Goal: Task Accomplishment & Management: Complete application form

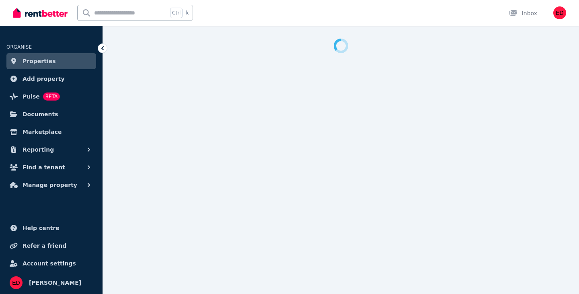
select select "***"
select select "**********"
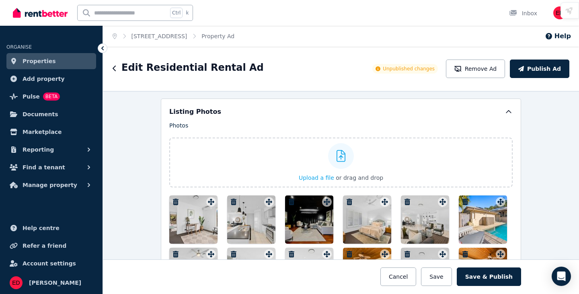
scroll to position [982, 0]
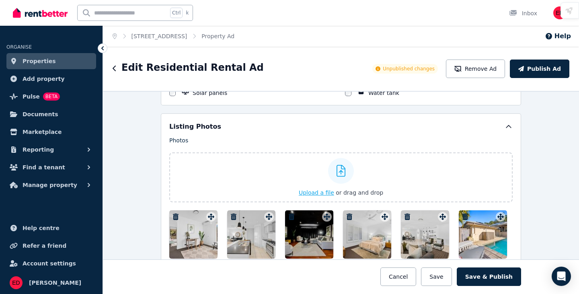
click at [337, 167] on icon at bounding box center [341, 171] width 9 height 12
click at [0, 0] on input "Upload a file or drag and drop" at bounding box center [0, 0] width 0 height 0
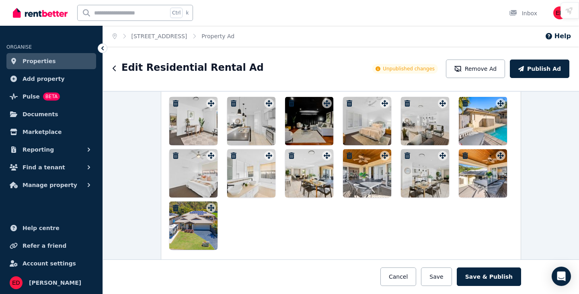
scroll to position [1094, 0]
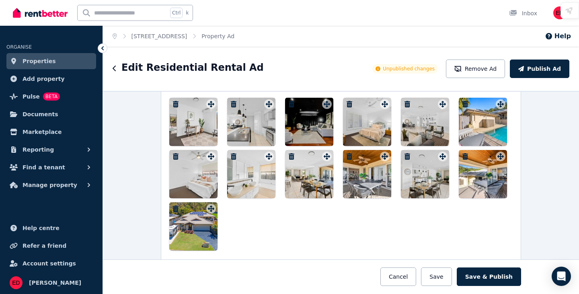
drag, startPoint x: 200, startPoint y: 221, endPoint x: 197, endPoint y: 111, distance: 109.9
drag, startPoint x: 197, startPoint y: 111, endPoint x: 348, endPoint y: 235, distance: 195.6
click at [348, 235] on div at bounding box center [341, 174] width 344 height 153
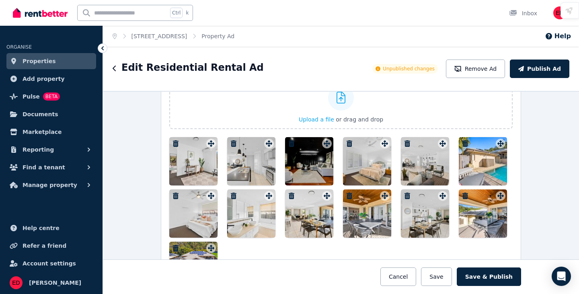
scroll to position [1066, 0]
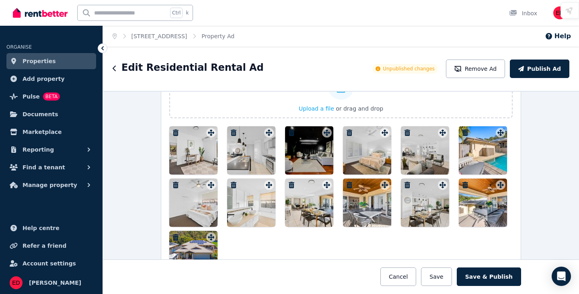
click at [231, 132] on icon "button" at bounding box center [234, 133] width 6 height 6
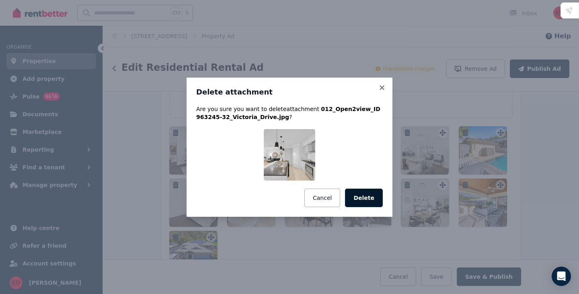
click at [363, 196] on button "Delete" at bounding box center [364, 198] width 38 height 19
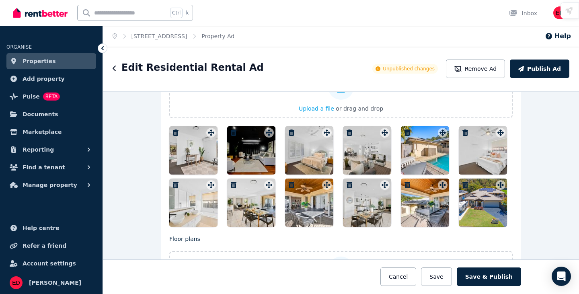
click at [290, 133] on icon "button" at bounding box center [292, 133] width 6 height 6
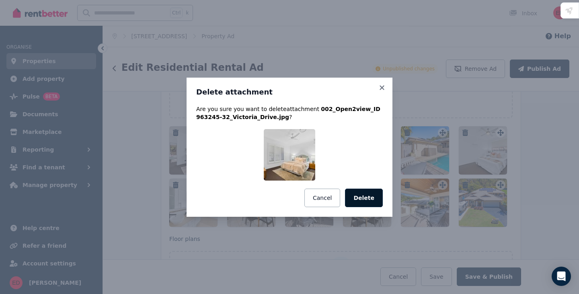
click at [360, 199] on button "Delete" at bounding box center [364, 198] width 38 height 19
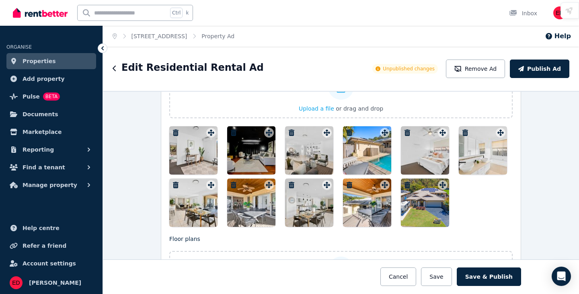
click at [405, 132] on icon "button" at bounding box center [408, 133] width 6 height 6
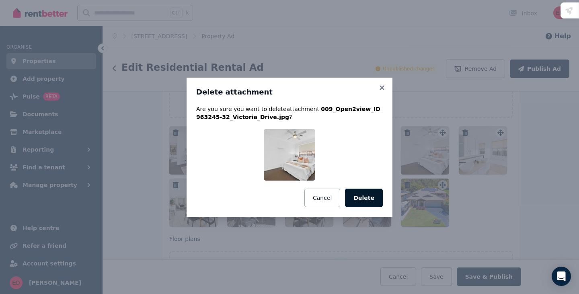
click at [366, 198] on button "Delete" at bounding box center [364, 198] width 38 height 19
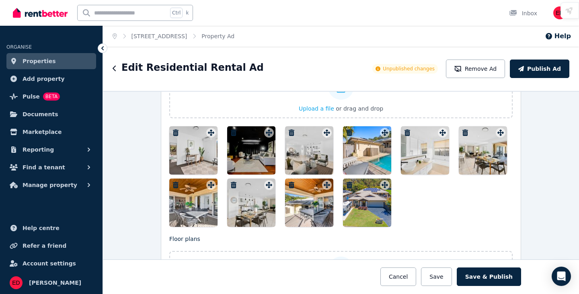
click at [406, 136] on button "button" at bounding box center [408, 133] width 10 height 10
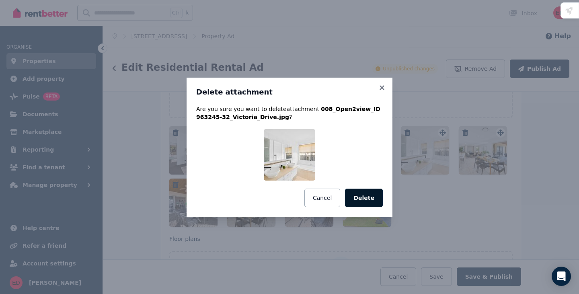
click at [368, 195] on button "Delete" at bounding box center [364, 198] width 38 height 19
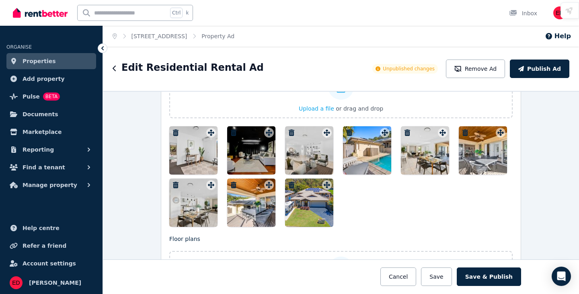
click at [464, 134] on icon "button" at bounding box center [466, 133] width 6 height 6
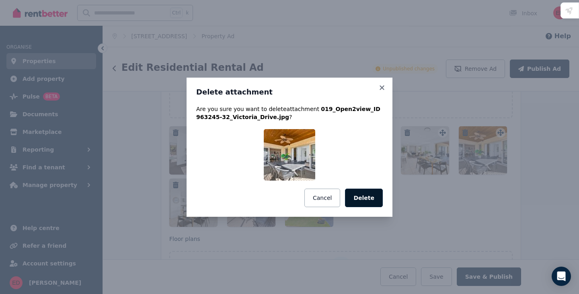
click at [368, 200] on button "Delete" at bounding box center [364, 198] width 38 height 19
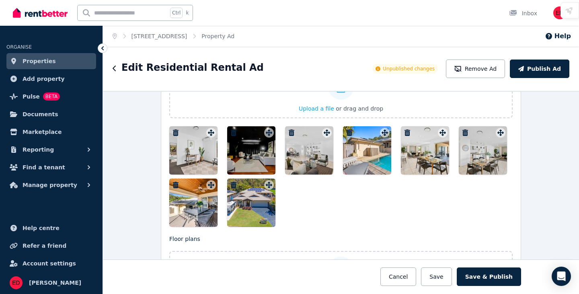
click at [464, 133] on icon "button" at bounding box center [466, 133] width 6 height 6
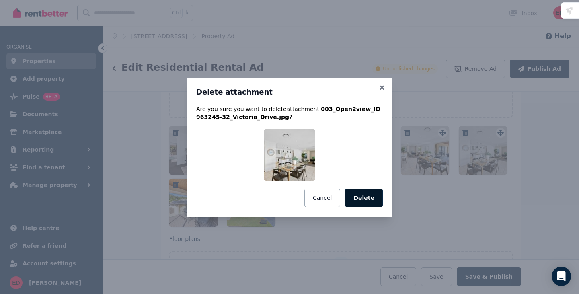
click at [375, 198] on button "Delete" at bounding box center [364, 198] width 38 height 19
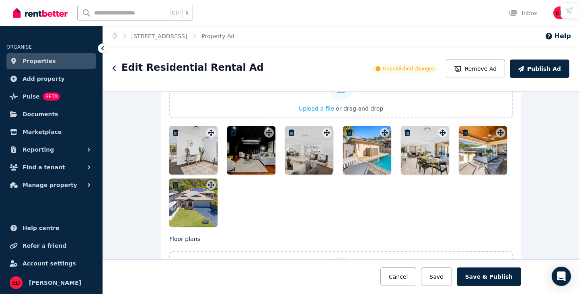
click at [405, 130] on icon "button" at bounding box center [408, 133] width 6 height 6
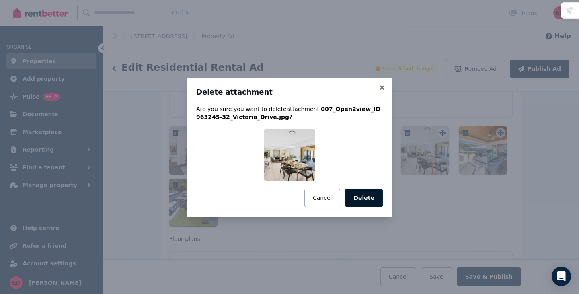
click at [370, 199] on button "Delete" at bounding box center [364, 198] width 38 height 19
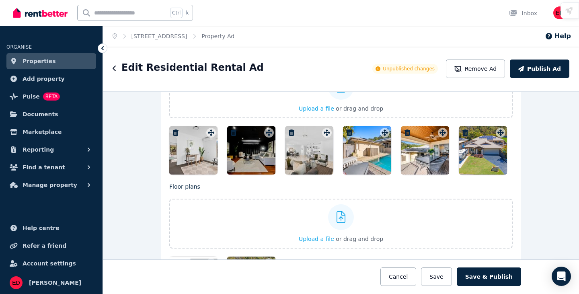
click at [406, 133] on icon "button" at bounding box center [408, 133] width 6 height 6
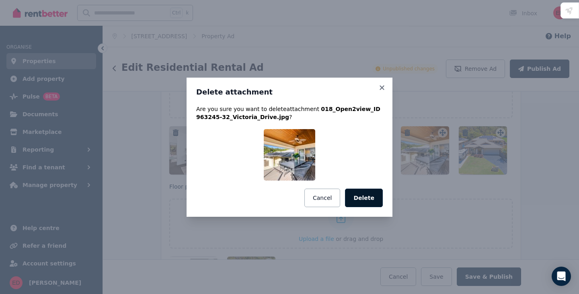
click at [367, 200] on button "Delete" at bounding box center [364, 198] width 38 height 19
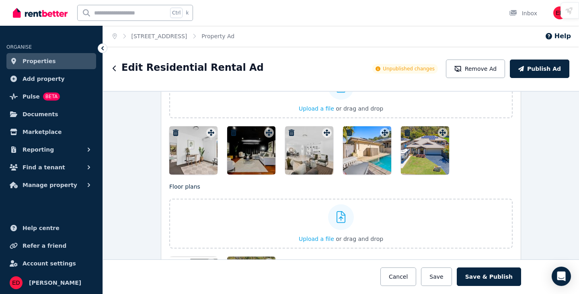
click at [348, 130] on icon "button" at bounding box center [350, 133] width 6 height 6
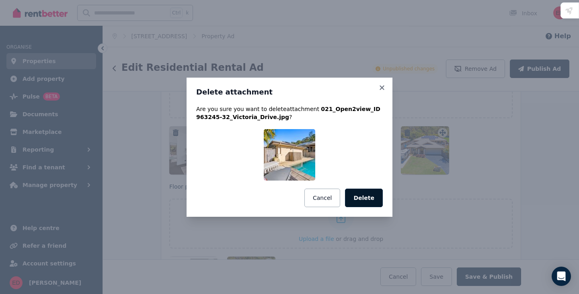
click at [364, 203] on button "Delete" at bounding box center [364, 198] width 38 height 19
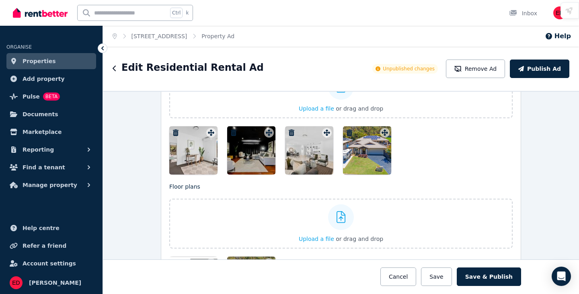
click at [293, 130] on icon "button" at bounding box center [292, 133] width 8 height 6
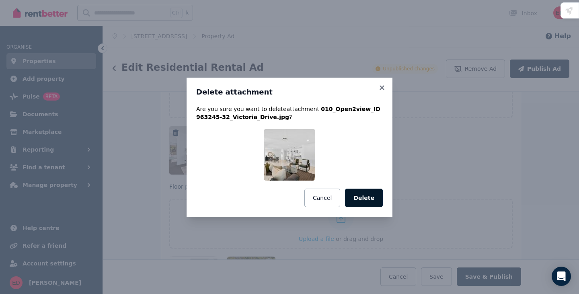
click at [374, 203] on button "Delete" at bounding box center [364, 198] width 38 height 19
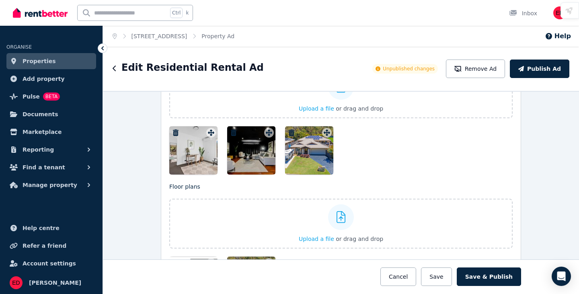
click at [174, 131] on icon "button" at bounding box center [176, 133] width 6 height 6
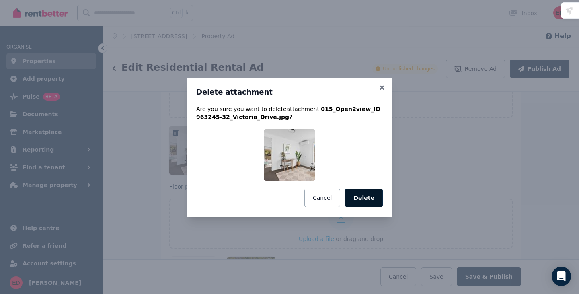
click at [369, 202] on button "Delete" at bounding box center [364, 198] width 38 height 19
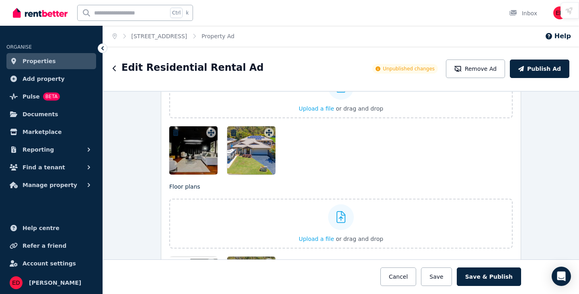
click at [175, 134] on icon "button" at bounding box center [176, 133] width 6 height 6
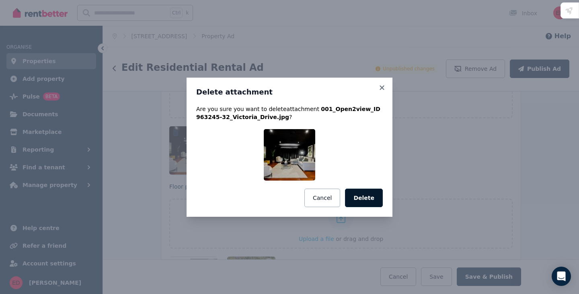
click at [373, 204] on button "Delete" at bounding box center [364, 198] width 38 height 19
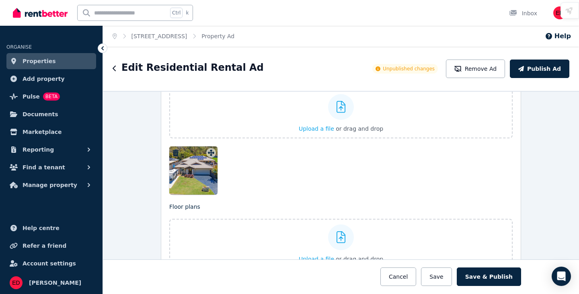
scroll to position [1173, 0]
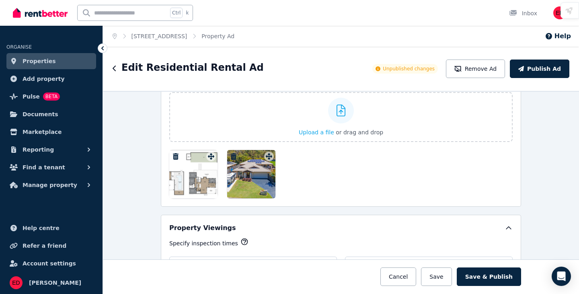
click at [232, 157] on icon "button" at bounding box center [234, 156] width 6 height 6
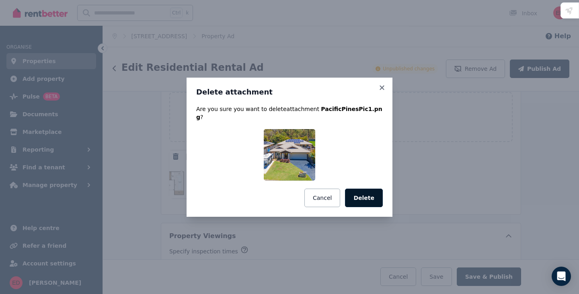
click at [370, 200] on button "Delete" at bounding box center [364, 198] width 38 height 19
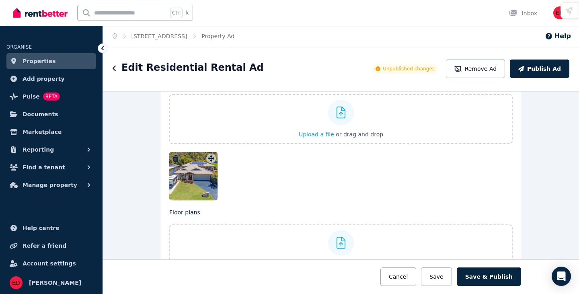
scroll to position [991, 0]
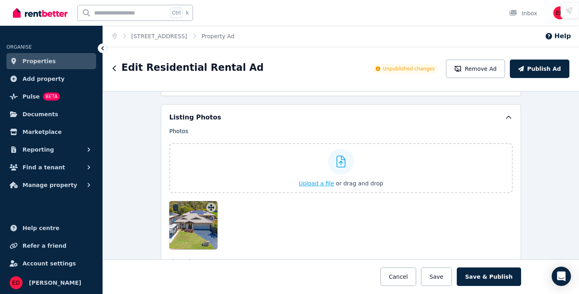
click at [320, 186] on span "Upload a file" at bounding box center [316, 183] width 35 height 6
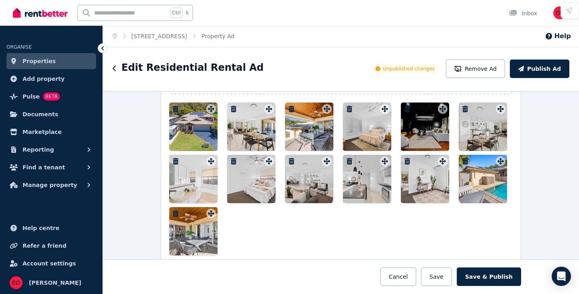
scroll to position [1090, 0]
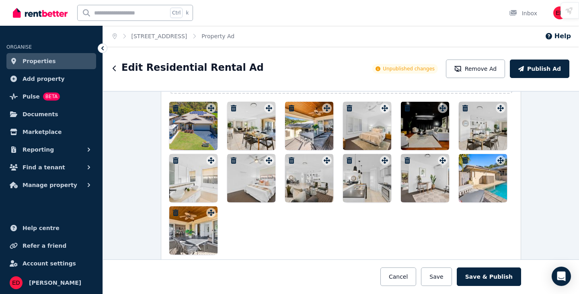
drag, startPoint x: 417, startPoint y: 130, endPoint x: 409, endPoint y: 132, distance: 8.2
click at [409, 132] on div at bounding box center [425, 126] width 48 height 48
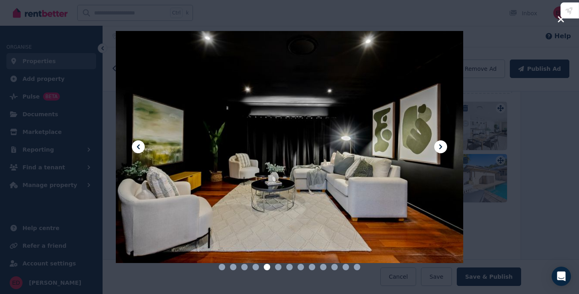
click at [526, 221] on div at bounding box center [289, 147] width 579 height 294
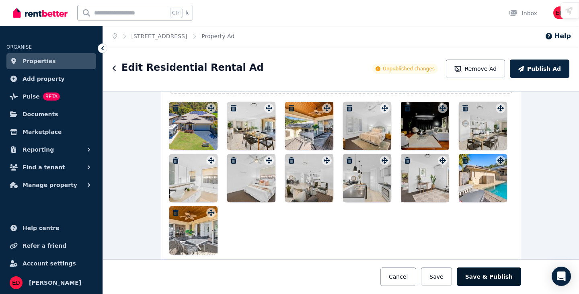
click at [496, 276] on button "Save & Publish" at bounding box center [489, 277] width 64 height 19
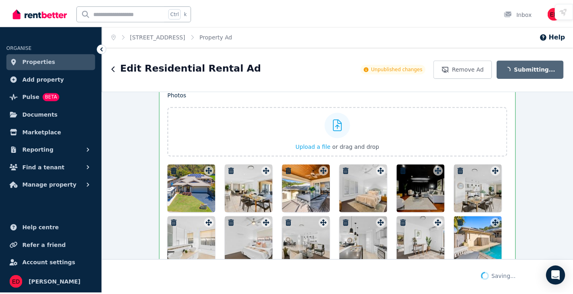
scroll to position [1153, 0]
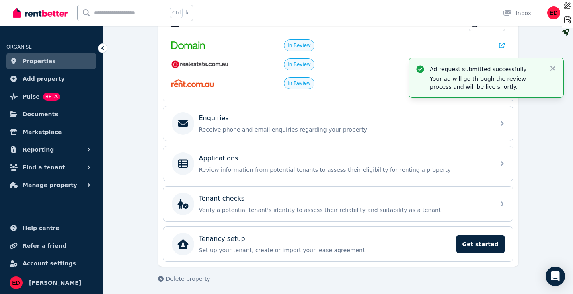
scroll to position [184, 0]
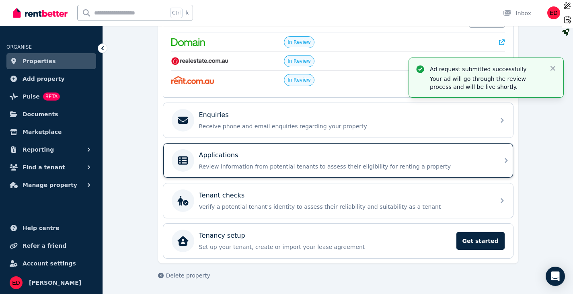
click at [384, 159] on div "Applications" at bounding box center [344, 155] width 291 height 10
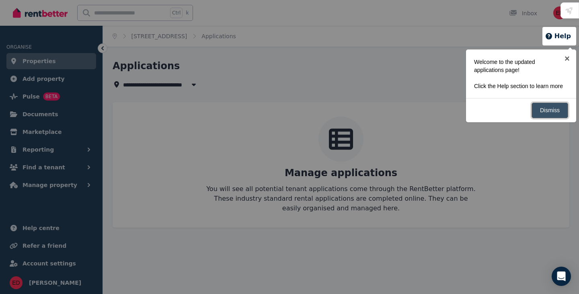
click at [554, 111] on link "Dismiss" at bounding box center [550, 111] width 37 height 16
